Goal: Task Accomplishment & Management: Use online tool/utility

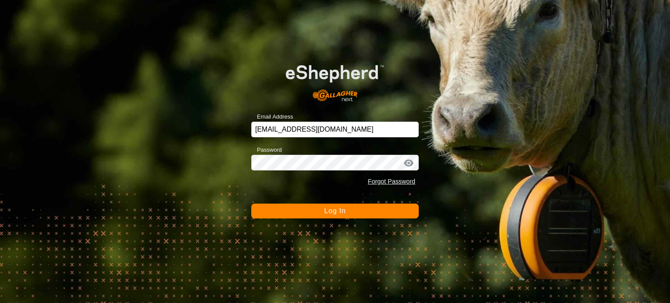
drag, startPoint x: 369, startPoint y: 213, endPoint x: 374, endPoint y: 211, distance: 5.3
click at [370, 213] on button "Log In" at bounding box center [335, 211] width 168 height 15
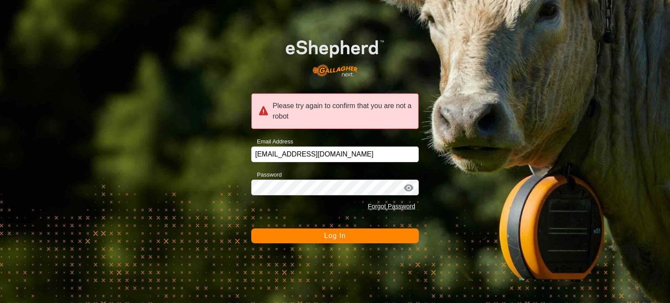
click at [362, 243] on button "Log In" at bounding box center [335, 236] width 168 height 15
click at [337, 234] on span "Log In" at bounding box center [334, 235] width 21 height 7
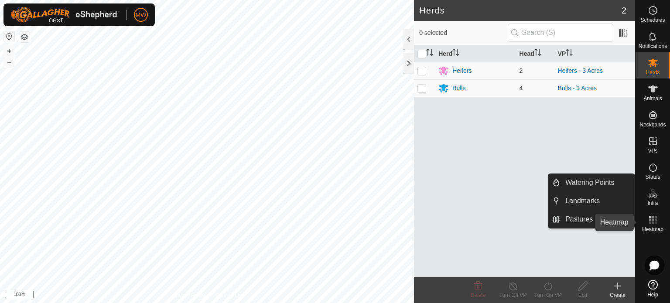
click at [655, 220] on rect at bounding box center [656, 220] width 2 height 2
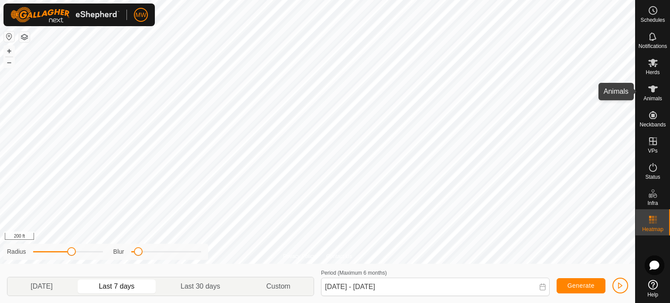
click at [653, 95] on es-animals-svg-icon at bounding box center [654, 89] width 16 height 14
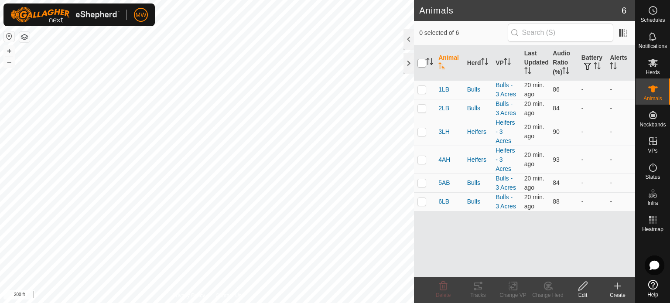
click at [423, 65] on input "checkbox" at bounding box center [422, 63] width 9 height 9
checkbox input "true"
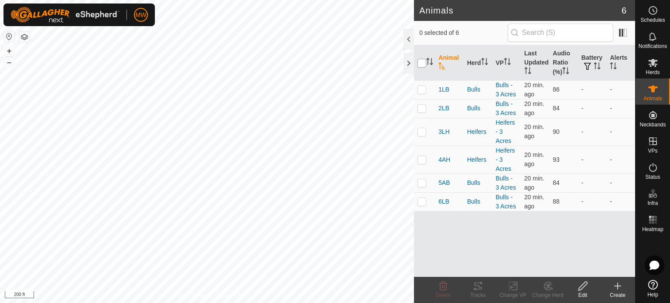
checkbox input "true"
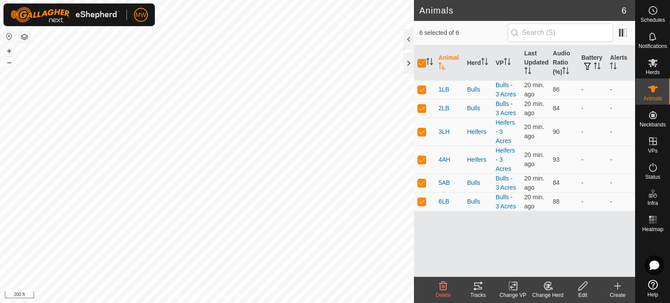
click at [479, 289] on icon at bounding box center [478, 286] width 8 height 7
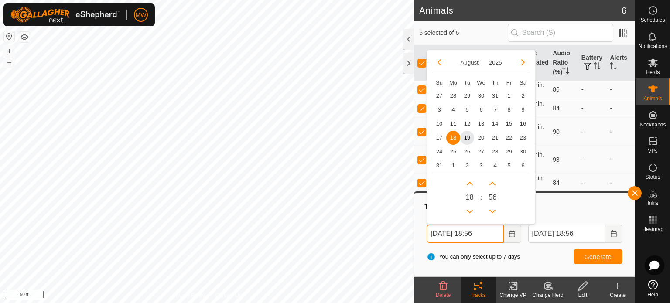
drag, startPoint x: 452, startPoint y: 233, endPoint x: 499, endPoint y: 232, distance: 46.7
click at [452, 233] on input "[DATE] 18:56" at bounding box center [465, 234] width 77 height 18
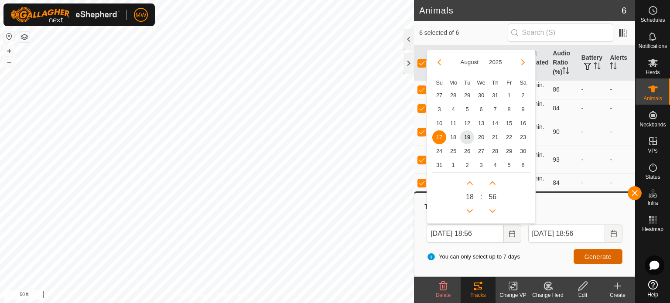
click at [591, 255] on span "Generate" at bounding box center [598, 257] width 27 height 7
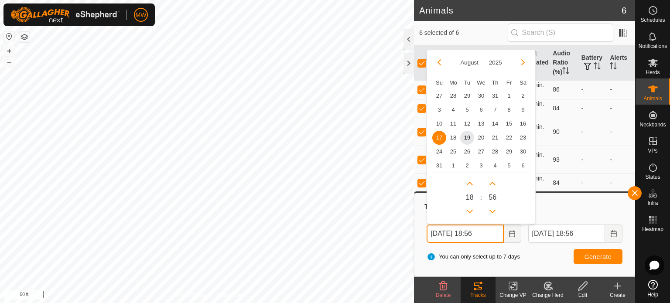
drag, startPoint x: 454, startPoint y: 237, endPoint x: 459, endPoint y: 235, distance: 4.9
click at [454, 237] on input "[DATE] 18:56" at bounding box center [465, 234] width 77 height 18
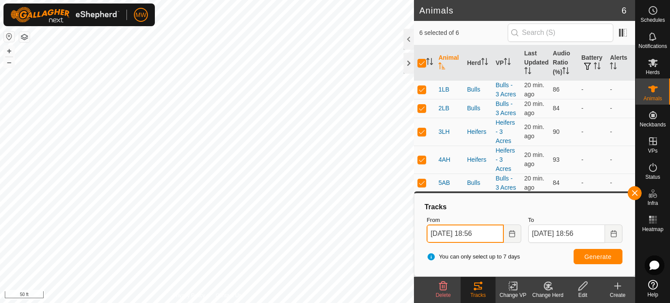
type input "[DATE] 18:56"
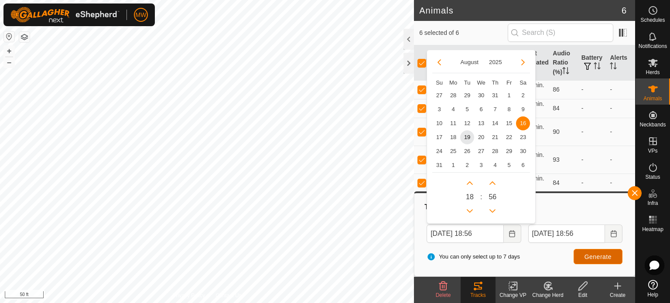
click at [584, 256] on button "Generate" at bounding box center [598, 256] width 49 height 15
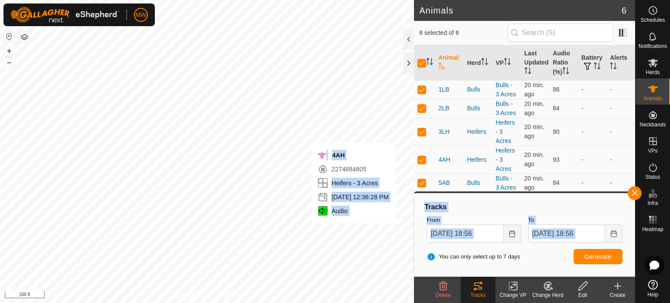
click at [360, 230] on body "MW Schedules Notifications Herds Animals Neckbands VPs Status Infra Heatmap Hel…" at bounding box center [335, 151] width 670 height 303
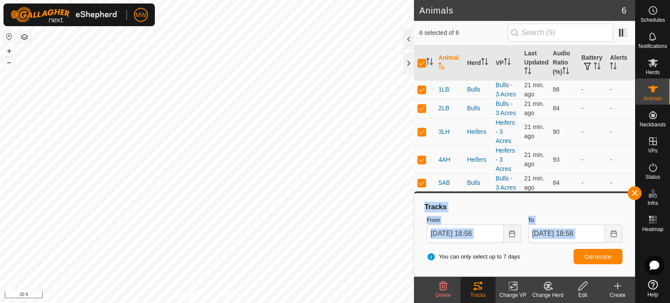
drag, startPoint x: 416, startPoint y: 268, endPoint x: 234, endPoint y: 303, distance: 185.8
click at [234, 303] on html "MW Schedules Notifications Herds Animals Neckbands VPs Status Infra Heatmap Hel…" at bounding box center [335, 151] width 670 height 303
click at [82, 0] on html "MW Schedules Notifications Herds Animals Neckbands VPs Status Infra Heatmap Hel…" at bounding box center [335, 151] width 670 height 303
click at [233, 0] on html "MW Schedules Notifications Herds Animals Neckbands VPs Status Infra Heatmap Hel…" at bounding box center [335, 151] width 670 height 303
